Goal: Find specific page/section: Find specific page/section

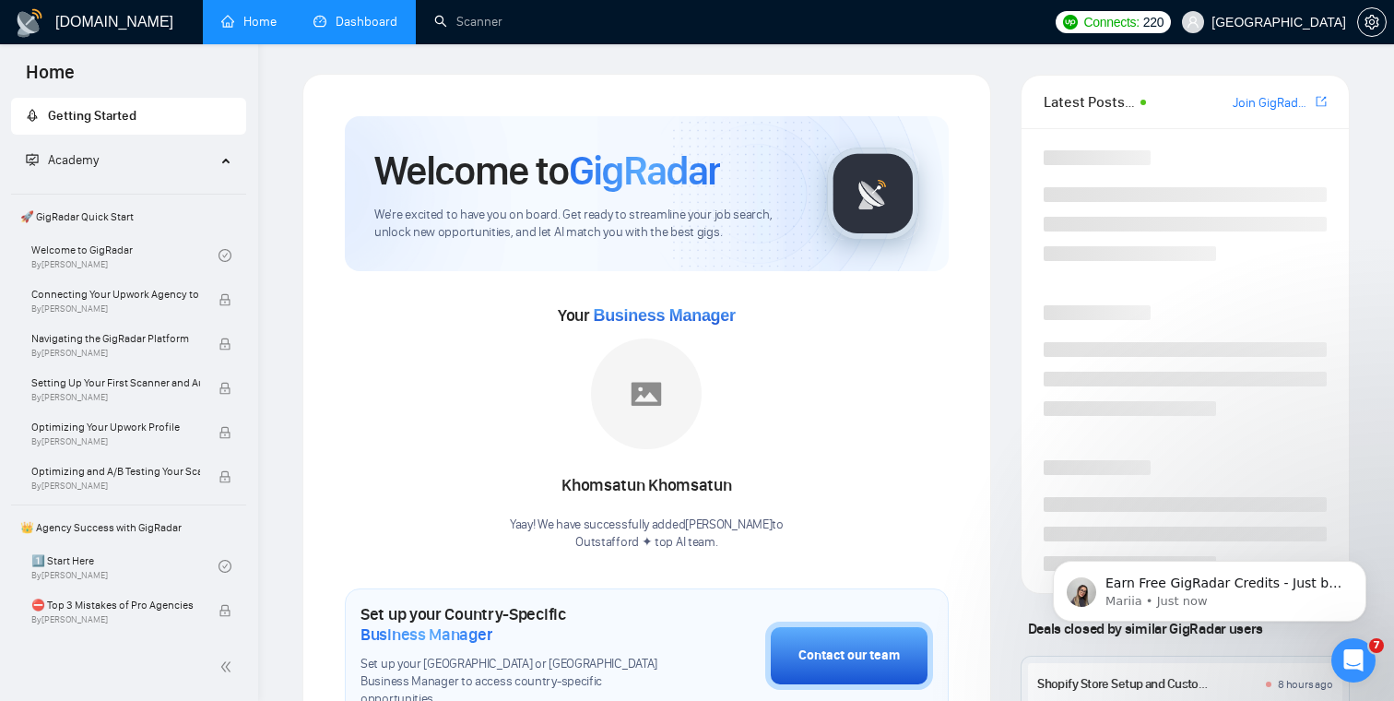
click at [381, 22] on link "Dashboard" at bounding box center [356, 22] width 84 height 16
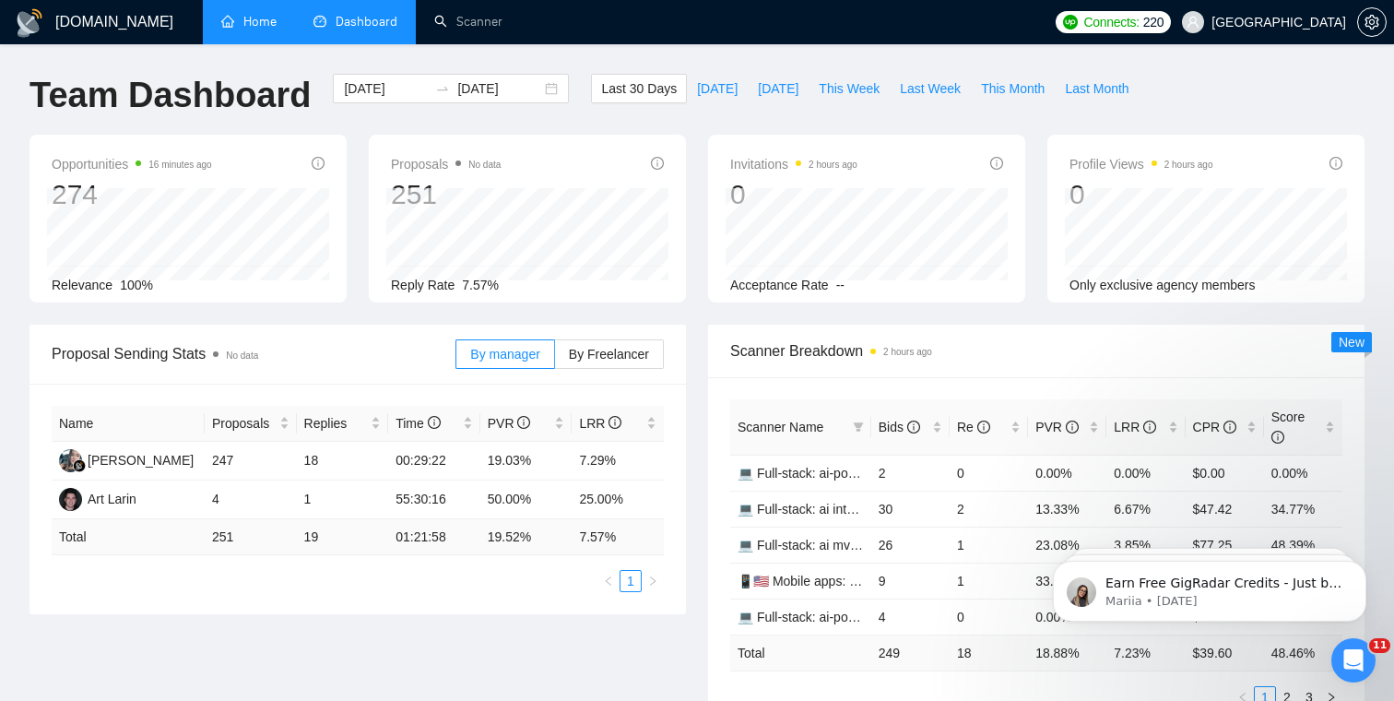
click at [245, 25] on link "Home" at bounding box center [248, 22] width 55 height 16
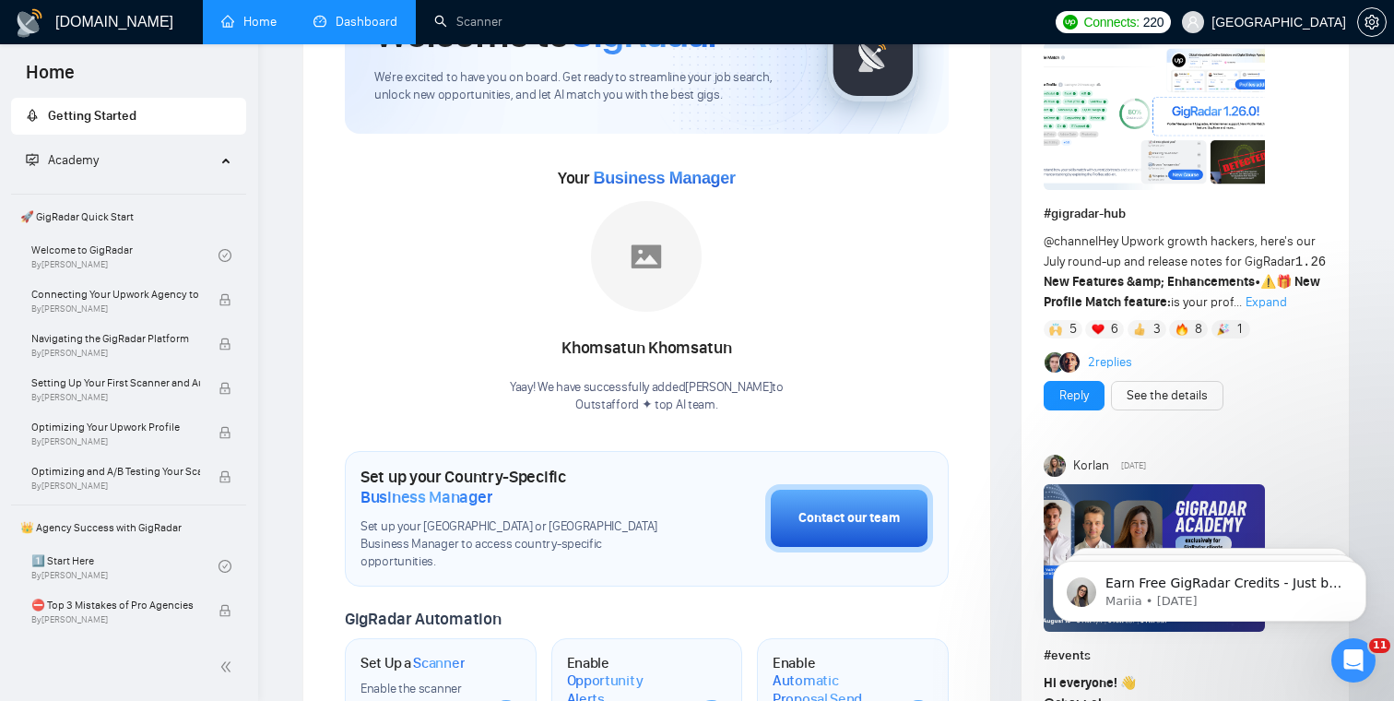
scroll to position [136, 0]
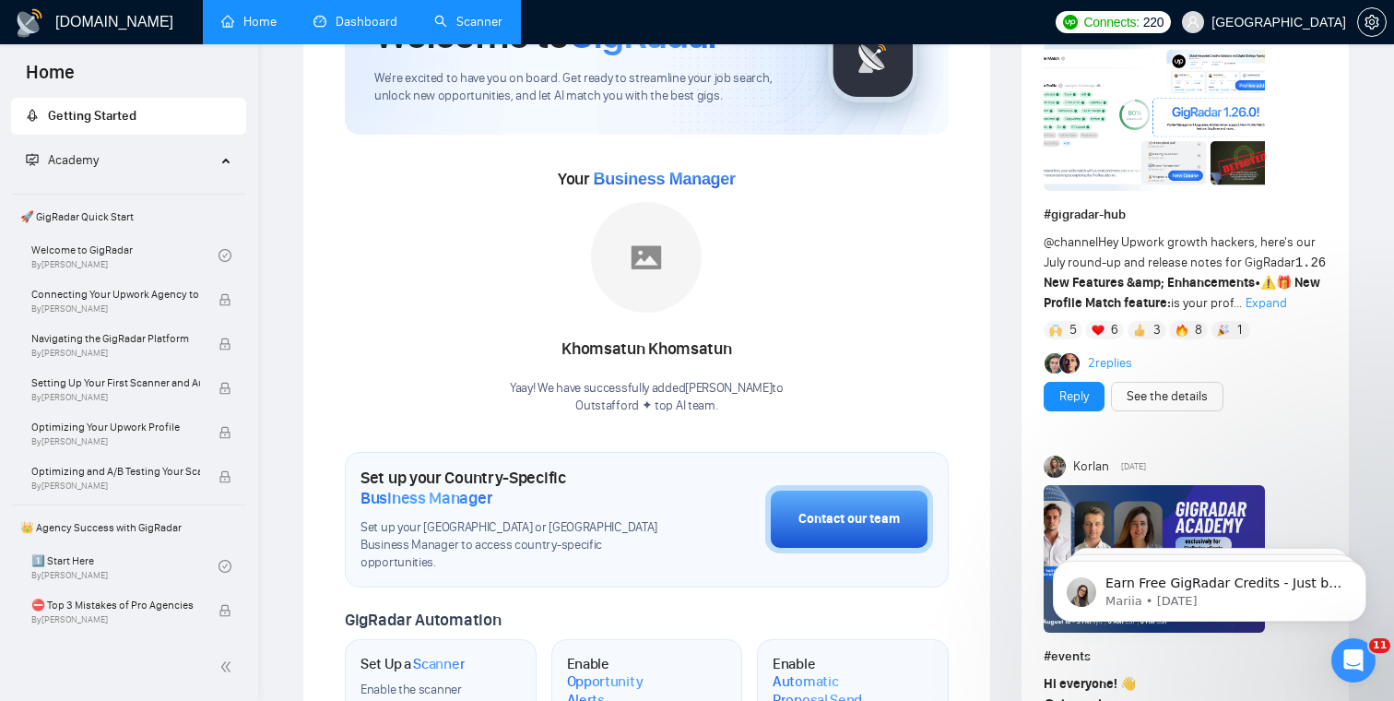
click at [487, 26] on link "Scanner" at bounding box center [468, 22] width 68 height 16
